Goal: Information Seeking & Learning: Learn about a topic

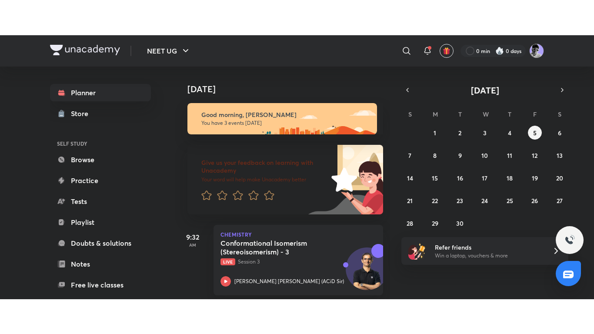
scroll to position [171, 0]
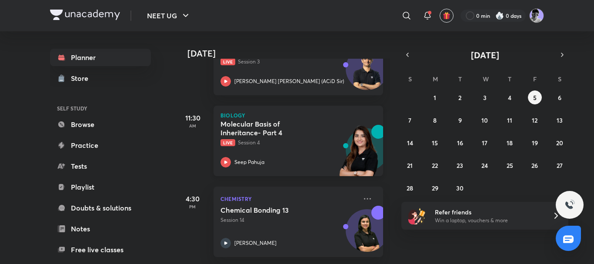
click at [225, 160] on icon at bounding box center [225, 161] width 3 height 3
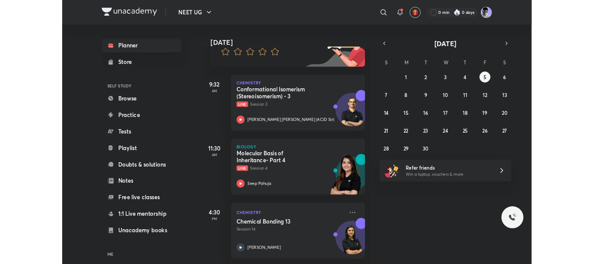
scroll to position [101, 0]
